Goal: Understand process/instructions

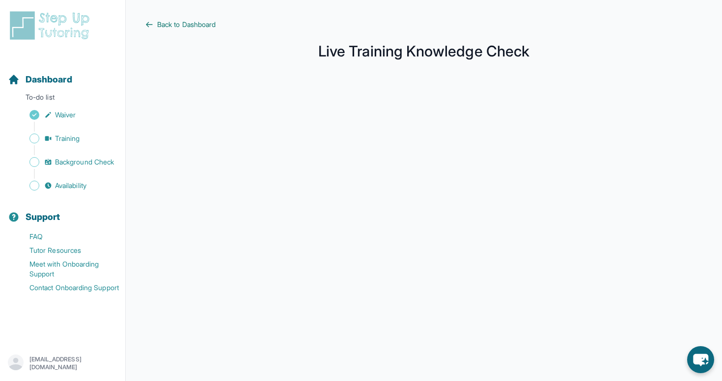
click at [172, 23] on span "Back to Dashboard" at bounding box center [186, 25] width 58 height 10
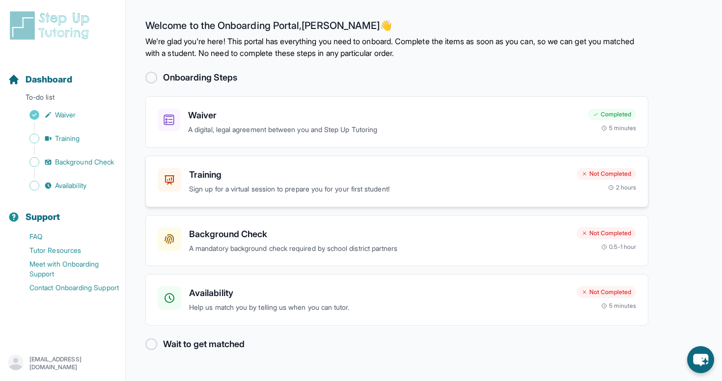
click at [424, 181] on div "Training Sign up for a virtual session to prepare you for your first student!" at bounding box center [378, 181] width 379 height 27
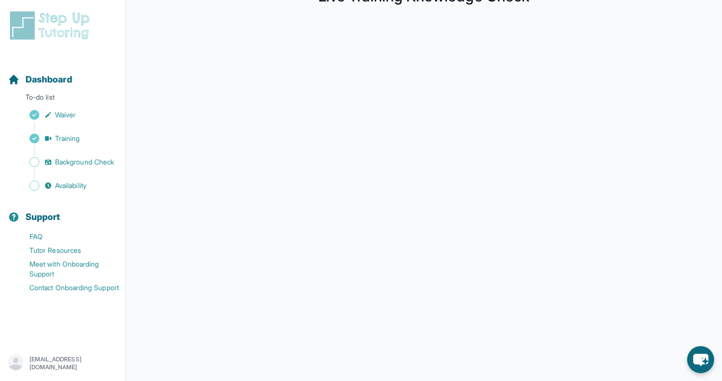
scroll to position [91, 0]
click at [71, 138] on span "Training" at bounding box center [67, 139] width 25 height 10
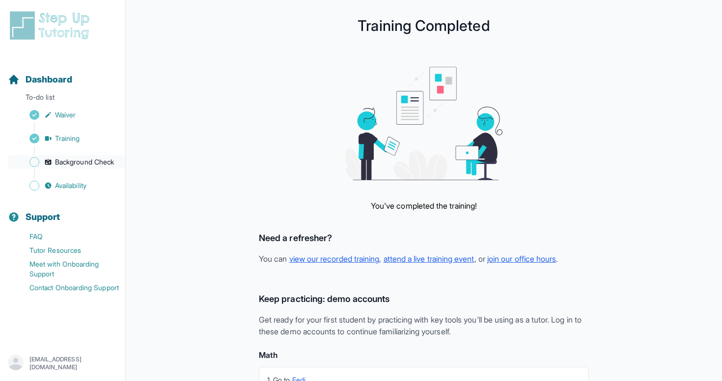
click at [71, 165] on span "Background Check" at bounding box center [84, 162] width 59 height 10
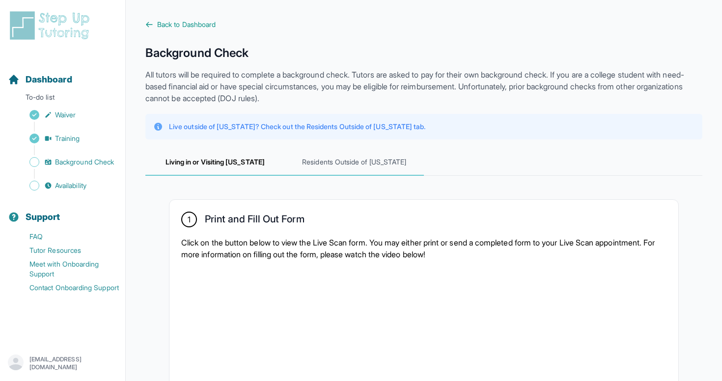
click at [339, 166] on span "Residents Outside of [US_STATE]" at bounding box center [354, 162] width 139 height 27
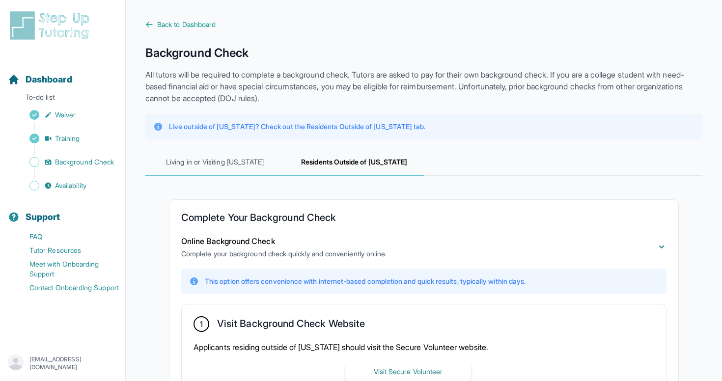
click at [247, 169] on span "Living in or Visiting [US_STATE]" at bounding box center [214, 162] width 139 height 27
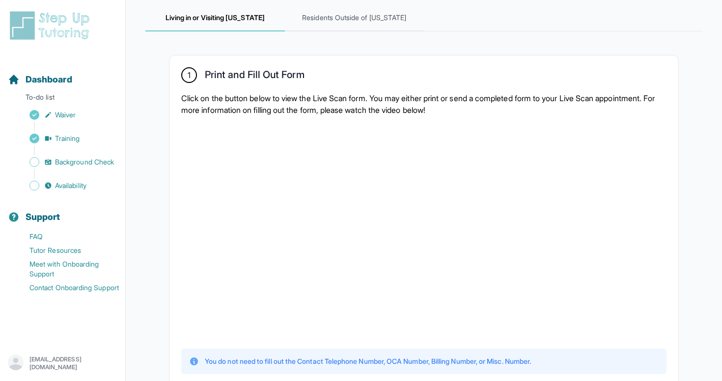
scroll to position [143, 0]
click at [564, 210] on div at bounding box center [423, 232] width 485 height 215
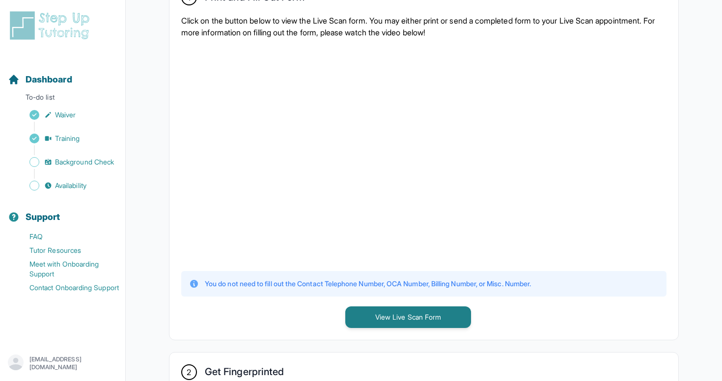
scroll to position [223, 0]
